Goal: Task Accomplishment & Management: Complete application form

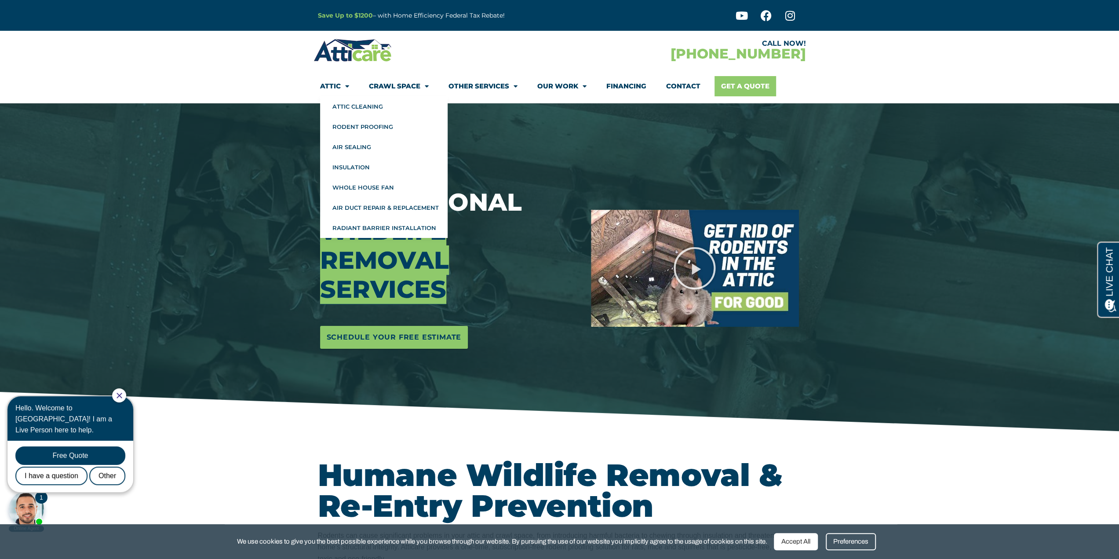
click at [728, 84] on link "Get A Quote" at bounding box center [746, 86] width 62 height 20
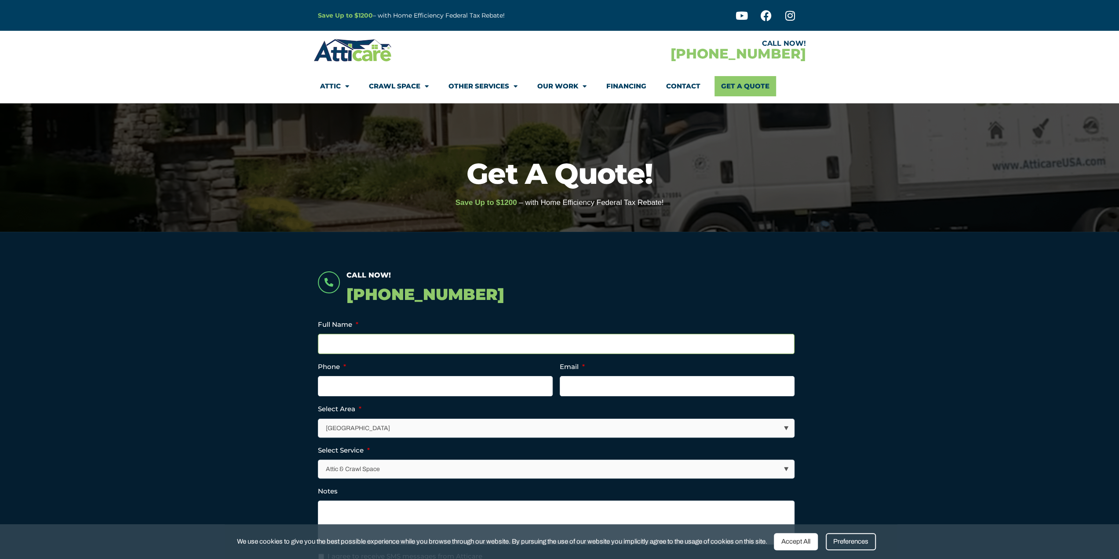
click at [347, 350] on input "Full Name *" at bounding box center [556, 344] width 477 height 20
type input "[PERSON_NAME]"
type input "[PHONE_NUMBER]"
type input "[PERSON_NAME][EMAIL_ADDRESS][PERSON_NAME][DOMAIN_NAME]"
click at [420, 427] on select "[GEOGRAPHIC_DATA] [GEOGRAPHIC_DATA] [US_STATE] / [US_STATE] Area Other Areas" at bounding box center [557, 428] width 476 height 18
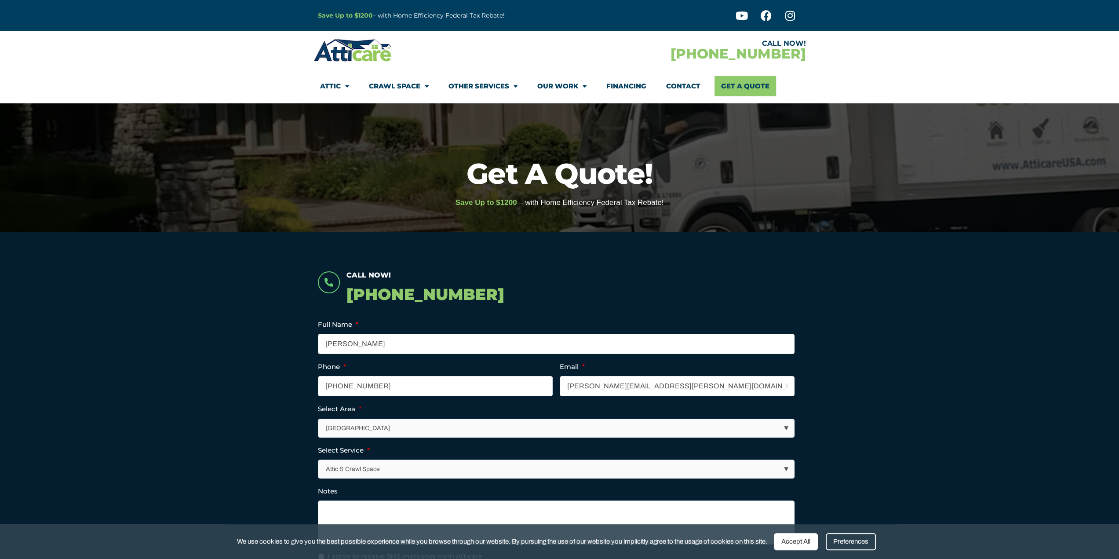
select select "[GEOGRAPHIC_DATA]"
click at [319, 419] on select "[GEOGRAPHIC_DATA] [GEOGRAPHIC_DATA] [US_STATE] / [US_STATE] Area Other Areas" at bounding box center [557, 428] width 476 height 18
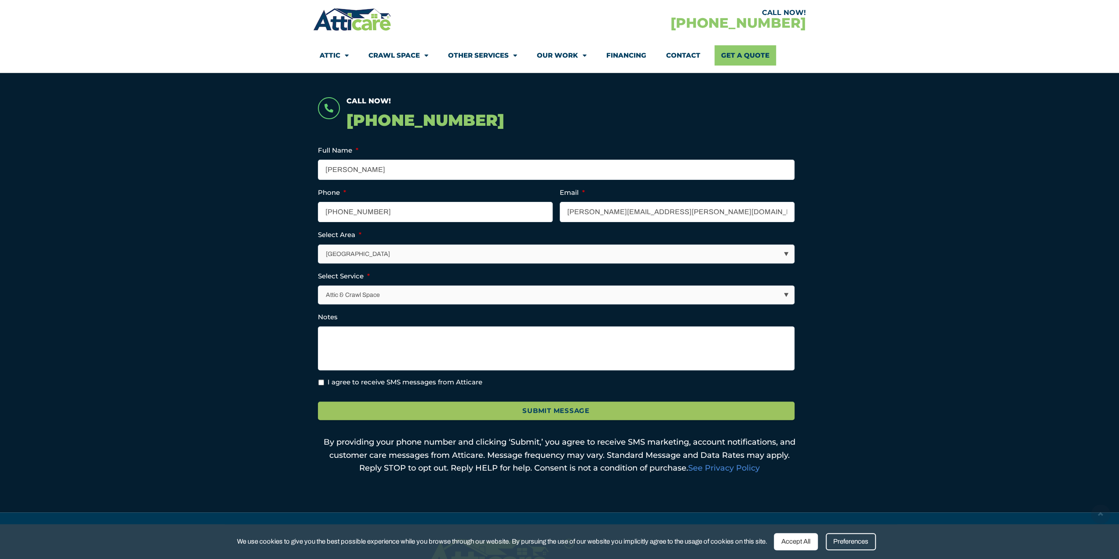
scroll to position [176, 0]
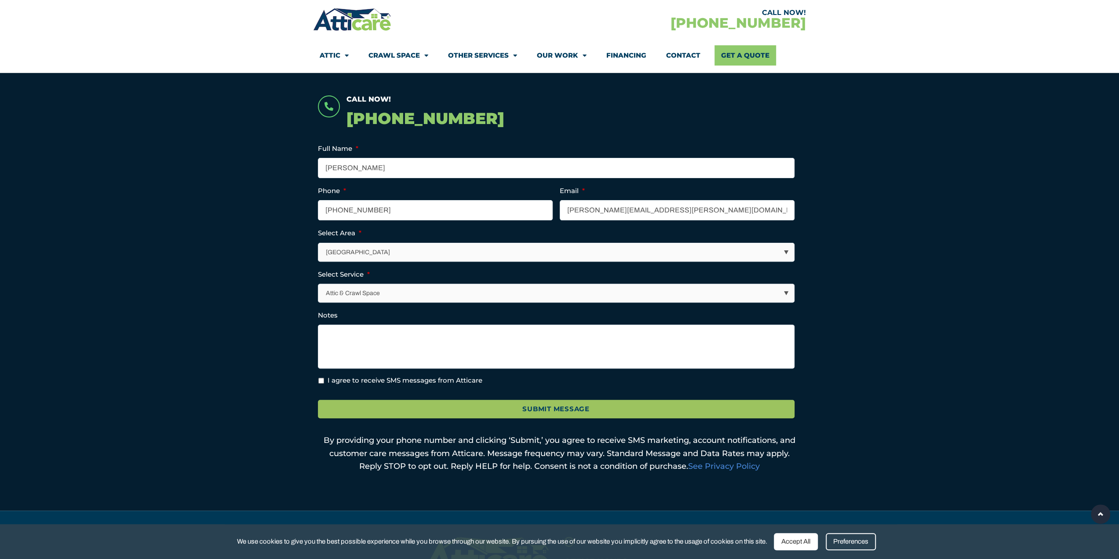
click at [358, 292] on select "Attic & Crawl Space Insulation Roofing Solar Energy Other Services" at bounding box center [557, 293] width 476 height 18
select select "Other Services"
click at [319, 284] on select "Attic & Crawl Space Insulation Roofing Solar Energy Other Services" at bounding box center [557, 293] width 476 height 18
click at [369, 339] on textarea "Notes" at bounding box center [556, 347] width 477 height 44
paste textarea "Our office building has had ongoing rodent issues. While the landlord already u…"
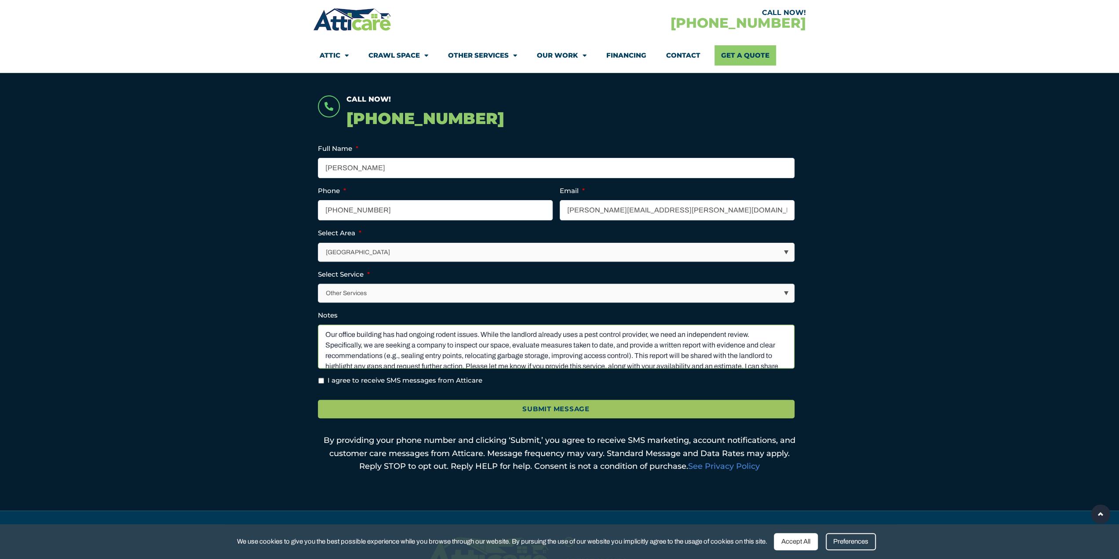
paste textarea "Our office building has had ongoing rodent issues. While the landlord already u…"
click at [427, 333] on textarea "Notes" at bounding box center [556, 347] width 477 height 44
paste textarea "Our office building has had ongoing rodent issues. While the landlord already u…"
type textarea "Our office building has had ongoing rodent issues. While the landlord already u…"
click at [333, 371] on ul "Email This field is for validation purposes and should be left unchanged. Full …" at bounding box center [560, 264] width 484 height 243
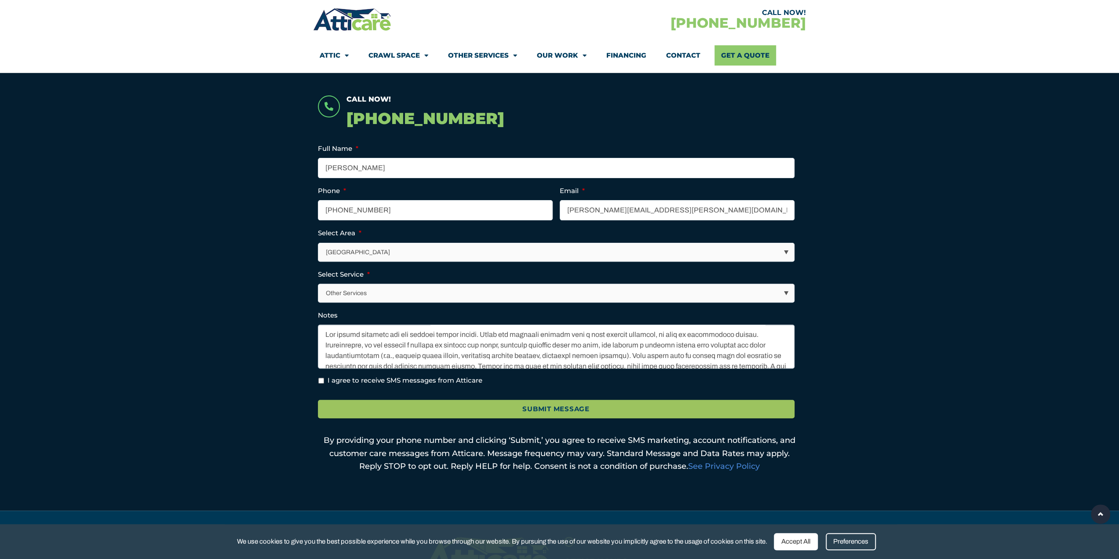
click at [334, 370] on ul "Email This field is for validation purposes and should be left unchanged. Full …" at bounding box center [560, 264] width 484 height 243
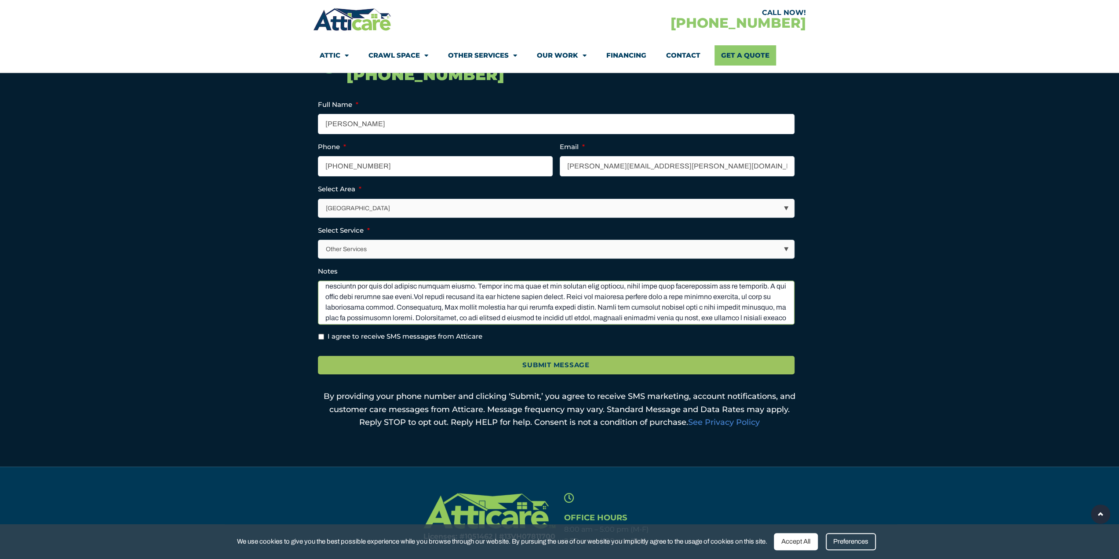
scroll to position [0, 0]
drag, startPoint x: 521, startPoint y: 314, endPoint x: 246, endPoint y: 257, distance: 280.8
click at [246, 257] on section "Call Now! [PHONE_NUMBER] Email This field is for validation purposes and should…" at bounding box center [559, 239] width 1119 height 455
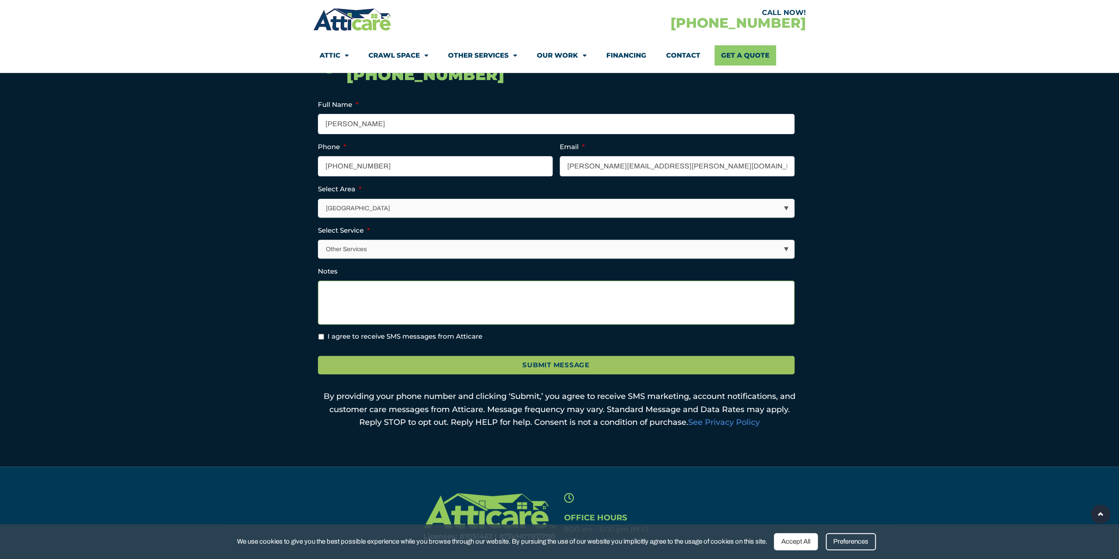
paste textarea "Our office building has had ongoing rodent issues. While the landlord already u…"
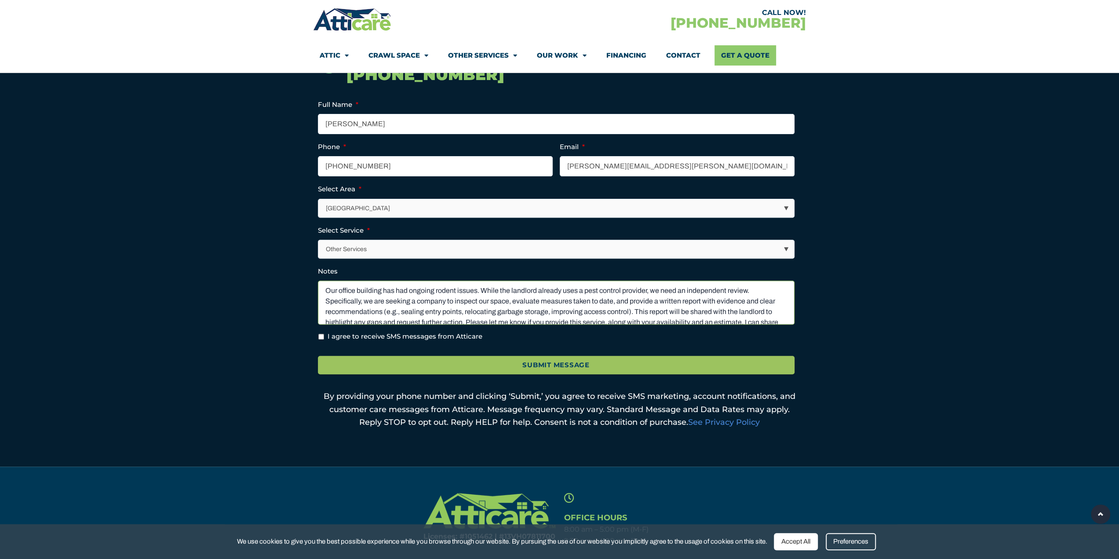
scroll to position [12, 0]
type textarea "Our office building has had ongoing rodent issues. While the landlord already u…"
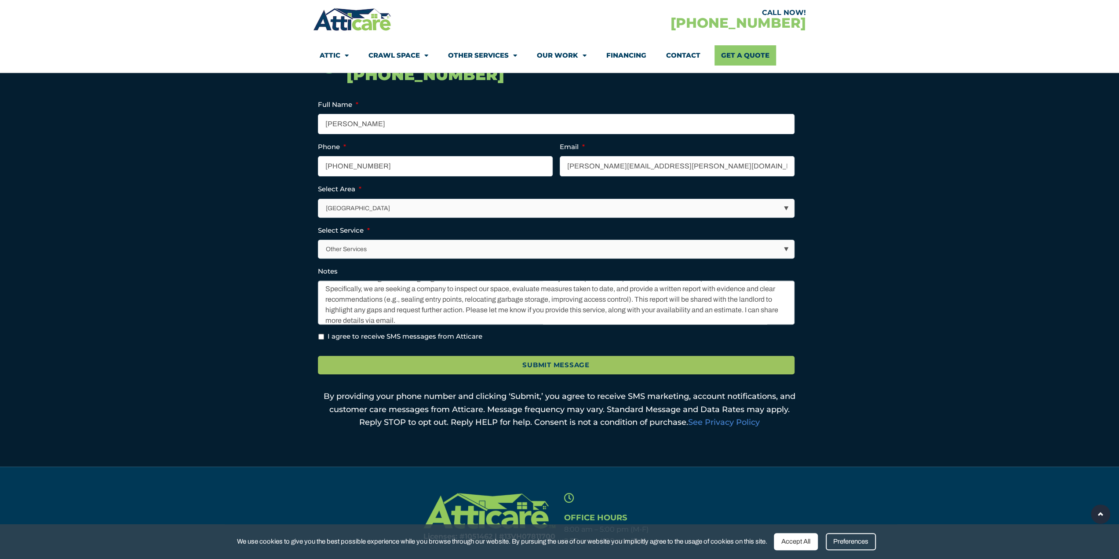
click at [320, 336] on input "I agree to receive SMS messages from Atticare" at bounding box center [321, 337] width 6 height 6
click at [322, 334] on input "I agree to receive SMS messages from Atticare" at bounding box center [321, 337] width 6 height 6
checkbox input "false"
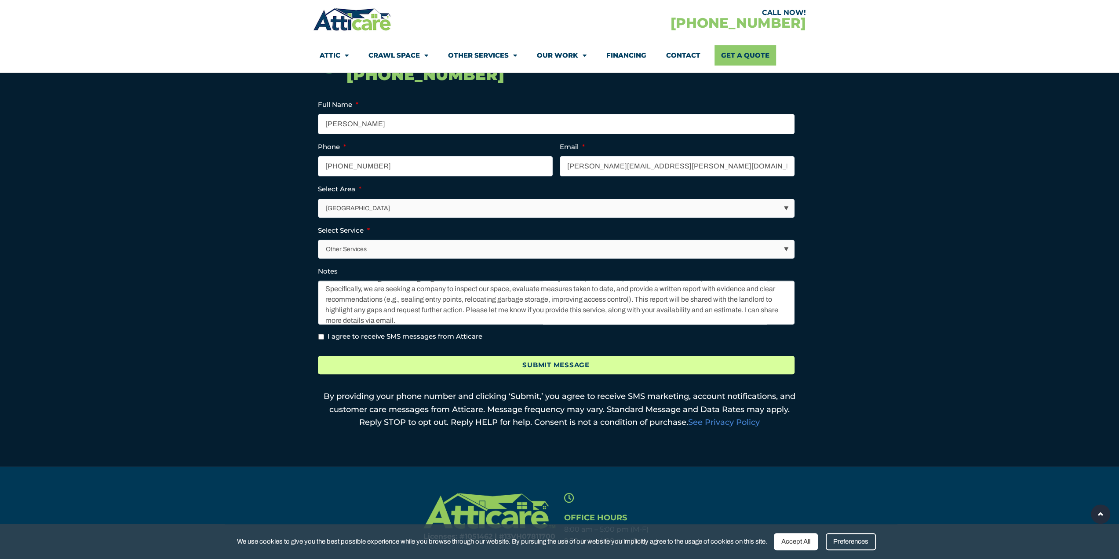
click at [458, 357] on input "Submit Message" at bounding box center [556, 365] width 477 height 19
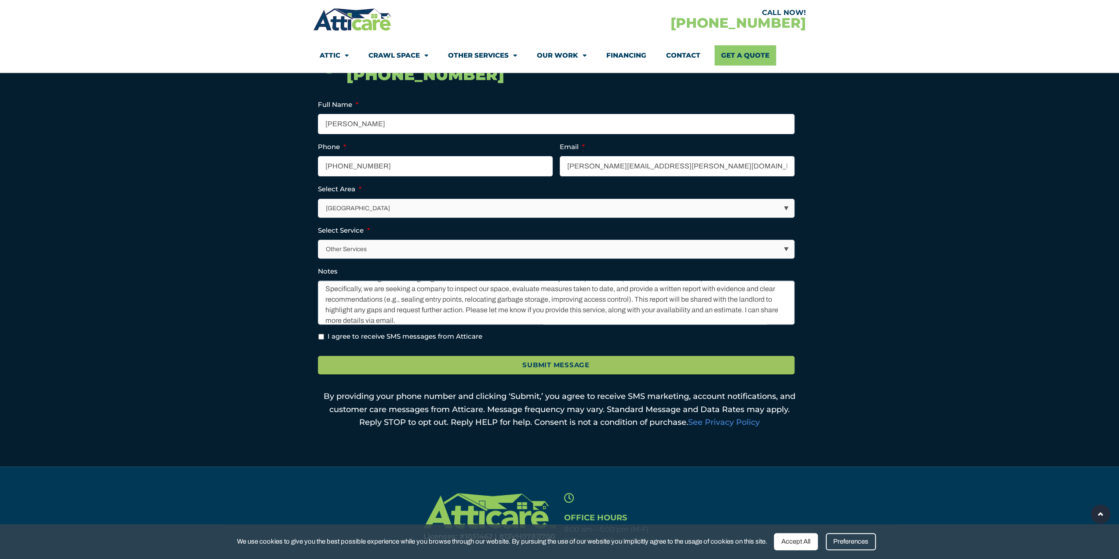
scroll to position [0, 0]
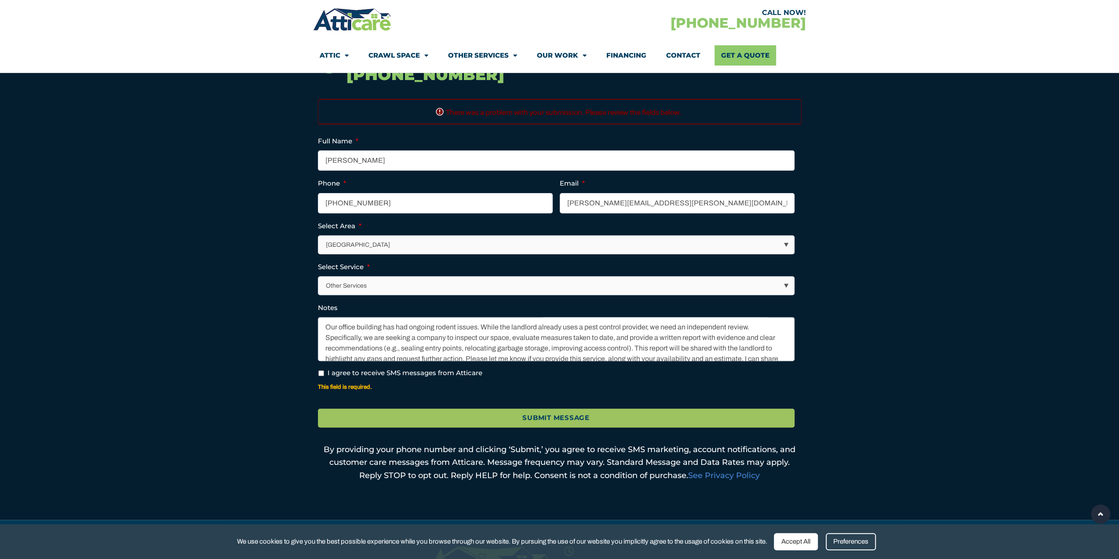
click at [320, 373] on input "I agree to receive SMS messages from Atticare" at bounding box center [321, 373] width 6 height 6
checkbox input "true"
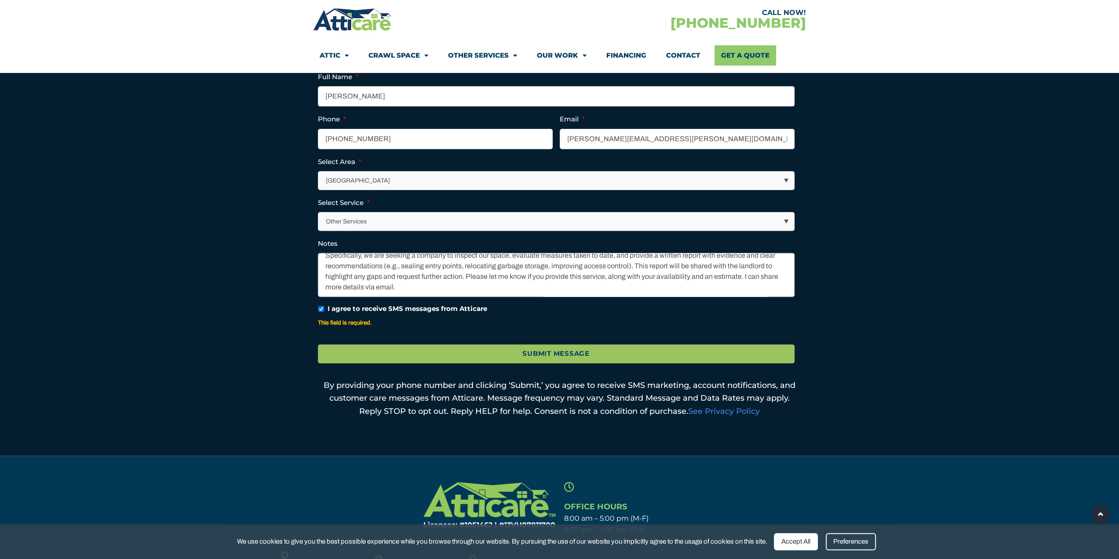
scroll to position [396, 0]
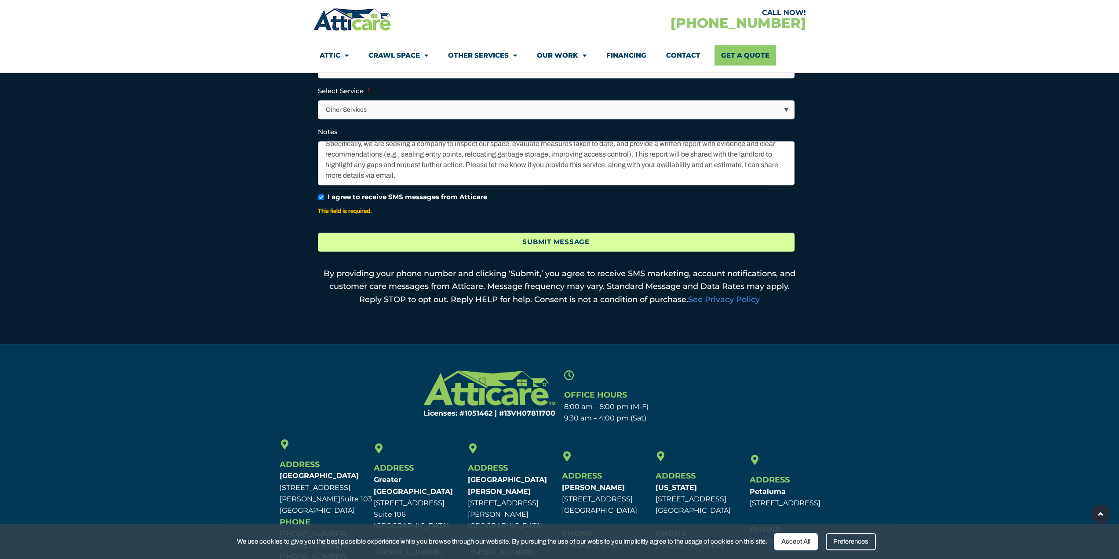
drag, startPoint x: 500, startPoint y: 239, endPoint x: 493, endPoint y: 240, distance: 7.1
click at [498, 239] on input "Submit Message" at bounding box center [556, 242] width 477 height 19
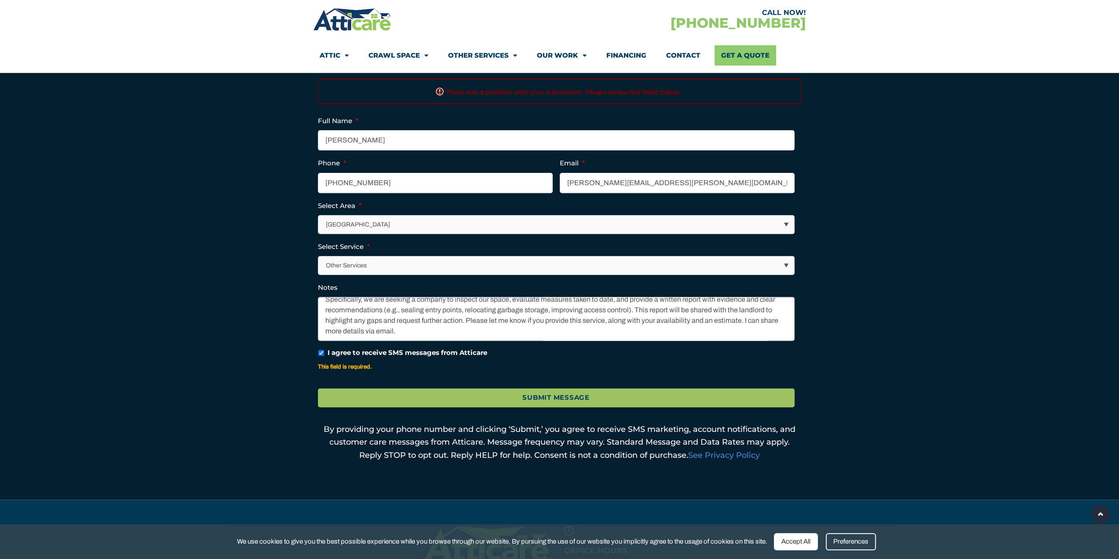
scroll to position [220, 0]
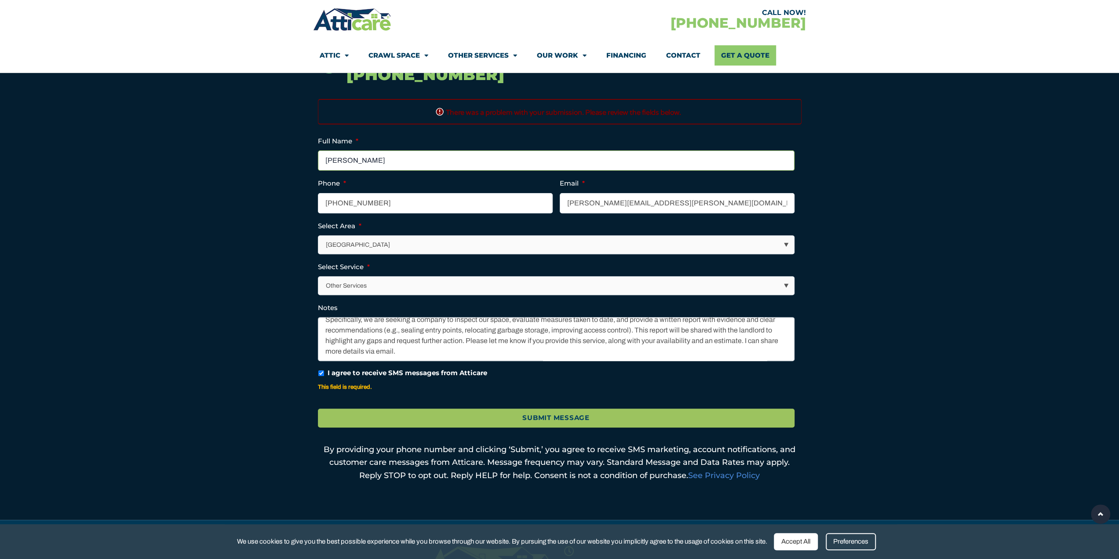
click at [438, 164] on input "[PERSON_NAME]" at bounding box center [556, 160] width 477 height 20
